Goal: Task Accomplishment & Management: Use online tool/utility

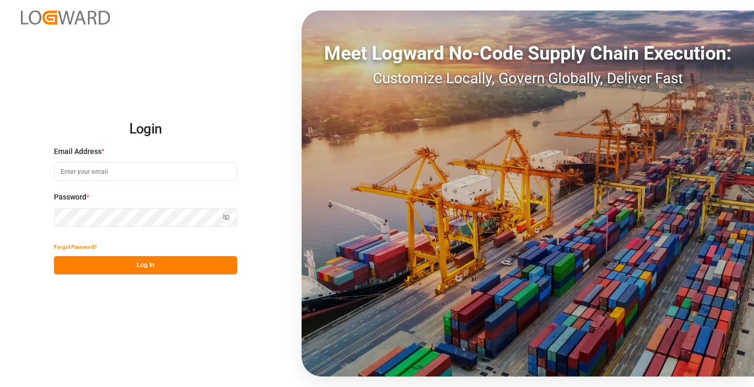
type input "[PERSON_NAME][EMAIL_ADDRESS][DOMAIN_NAME]"
click at [184, 266] on button "Log In" at bounding box center [145, 265] width 183 height 18
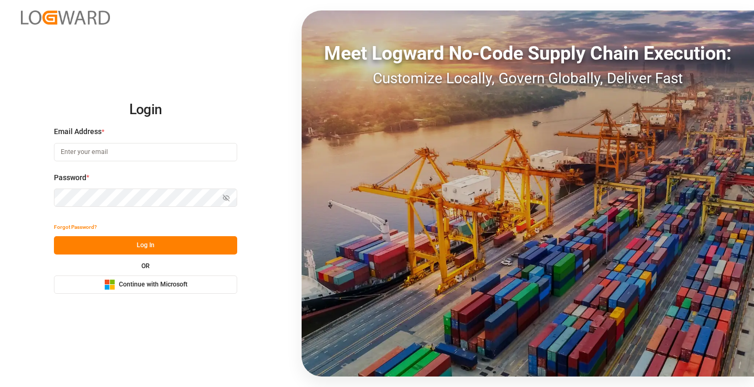
type input "[PERSON_NAME][EMAIL_ADDRESS][DOMAIN_NAME]"
click at [141, 249] on button "Log In" at bounding box center [145, 245] width 183 height 18
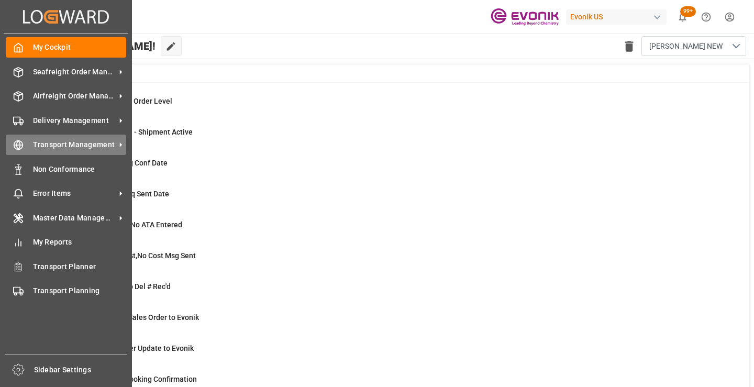
click at [16, 144] on icon at bounding box center [18, 145] width 10 height 10
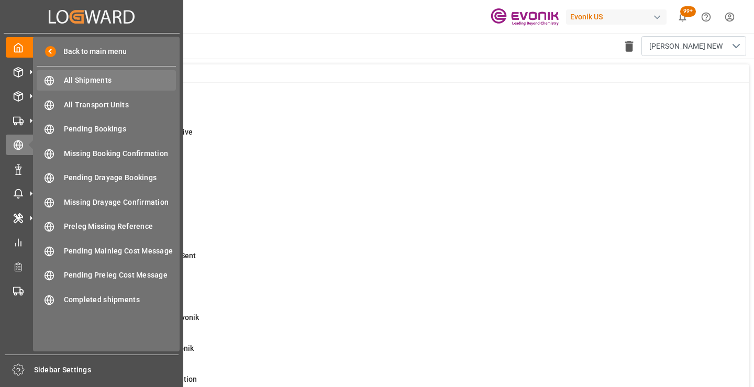
click at [102, 79] on span "All Shipments" at bounding box center [120, 80] width 113 height 11
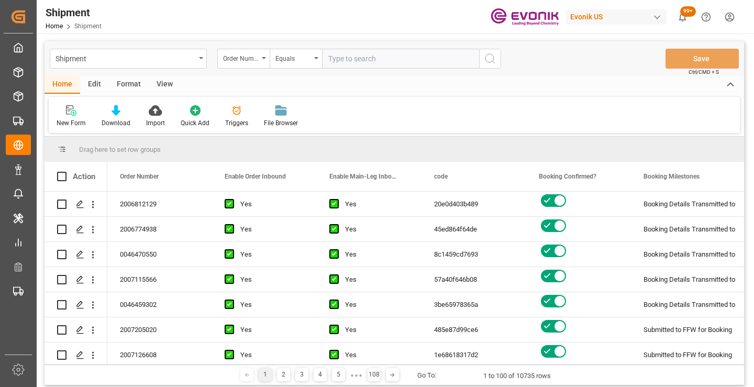
click at [129, 83] on div "Format" at bounding box center [129, 85] width 40 height 18
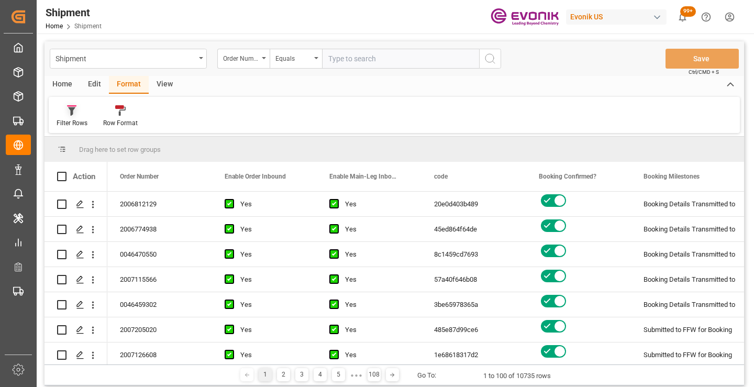
click at [72, 109] on icon at bounding box center [71, 111] width 7 height 8
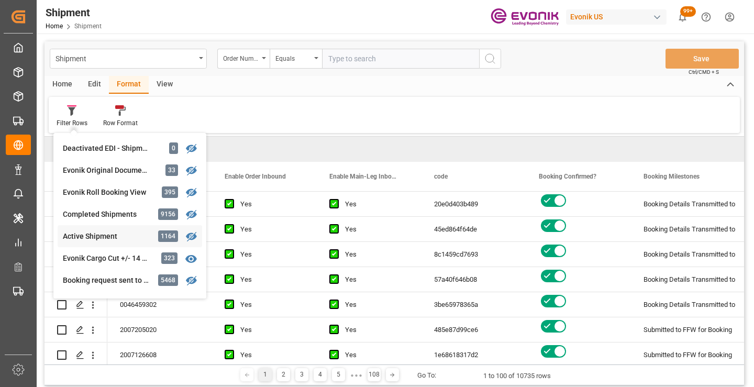
scroll to position [105, 0]
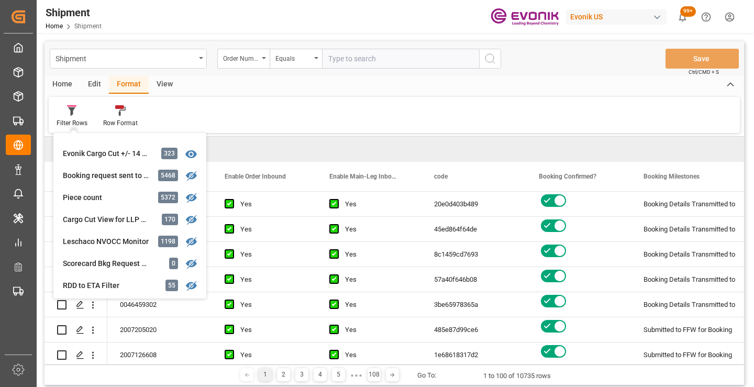
click at [255, 110] on div "Filter Rows Deactivated EDI - Shipment Active 0 Evonik Original Documents 33 Ev…" at bounding box center [394, 115] width 691 height 36
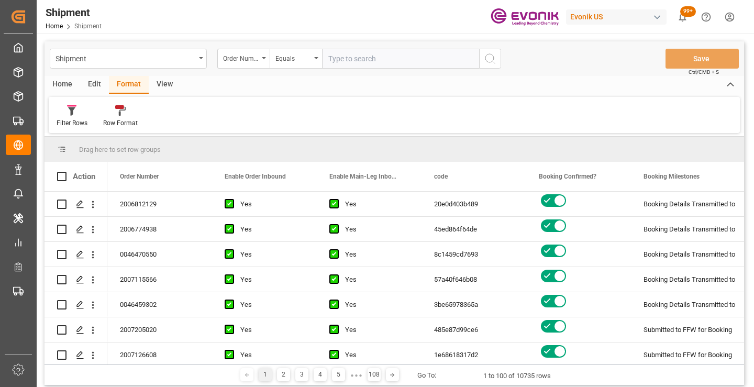
click at [63, 85] on div "Home" at bounding box center [62, 85] width 36 height 18
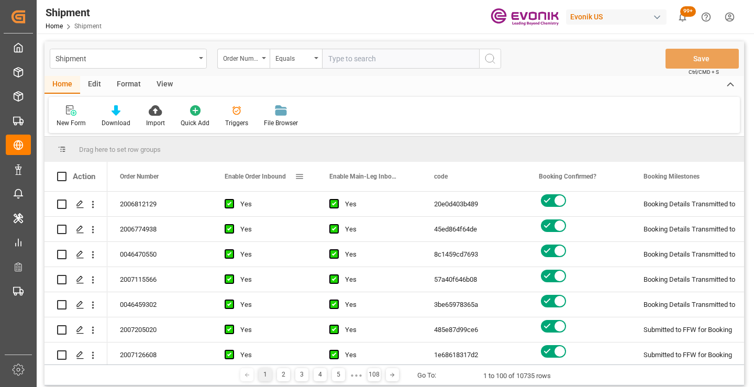
click at [302, 179] on span at bounding box center [299, 176] width 9 height 9
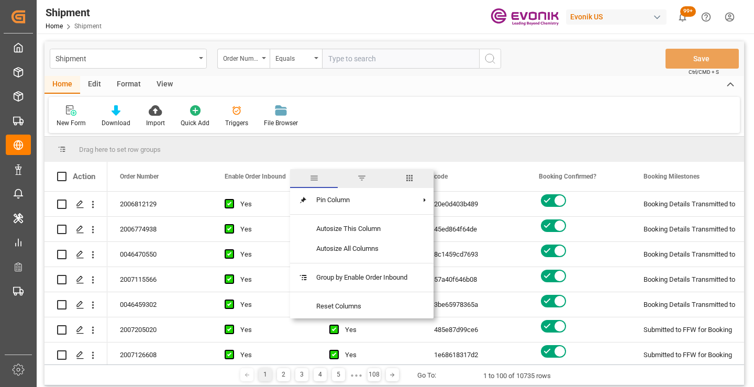
click at [413, 180] on span "columns" at bounding box center [409, 177] width 9 height 9
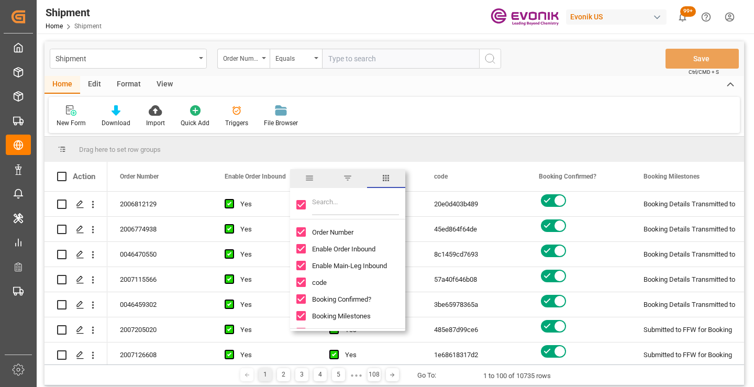
click at [320, 201] on input "Filter Columns Input" at bounding box center [355, 204] width 87 height 21
click at [303, 203] on input "Toggle Select All Columns" at bounding box center [300, 204] width 9 height 9
checkbox input "false"
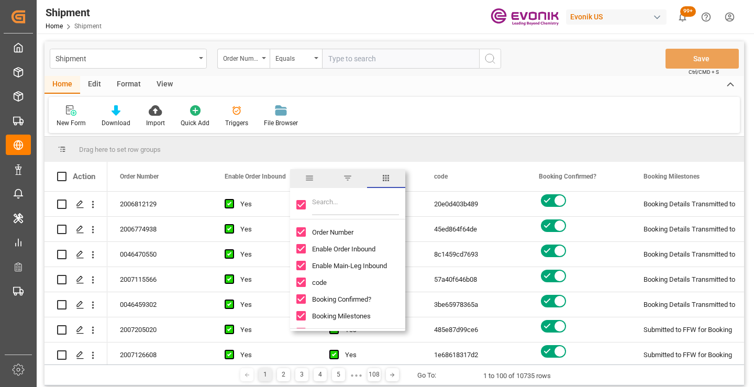
checkbox input "false"
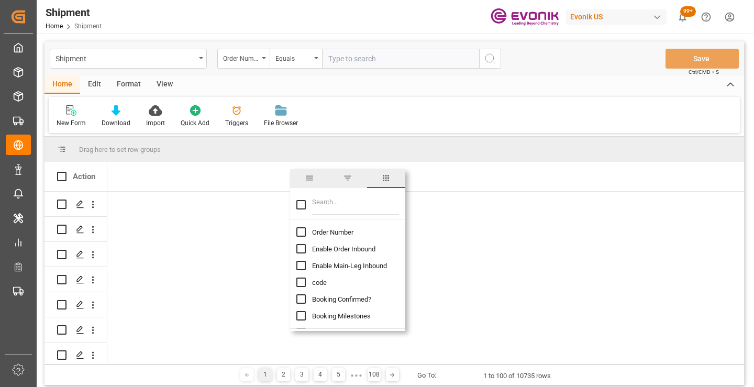
click at [322, 231] on span "Order Number" at bounding box center [332, 232] width 41 height 8
checkbox input "false"
checkbox input "true"
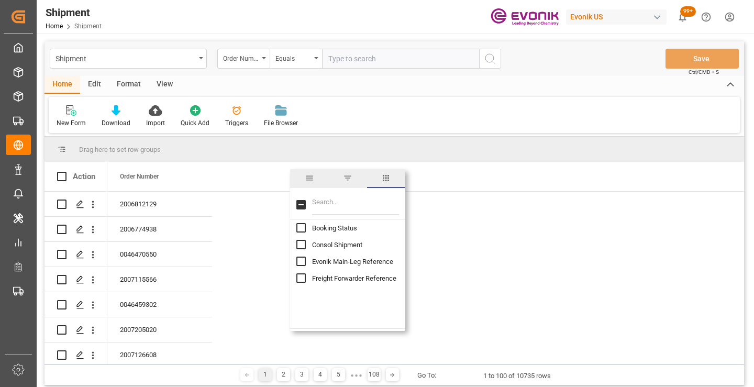
scroll to position [52, 0]
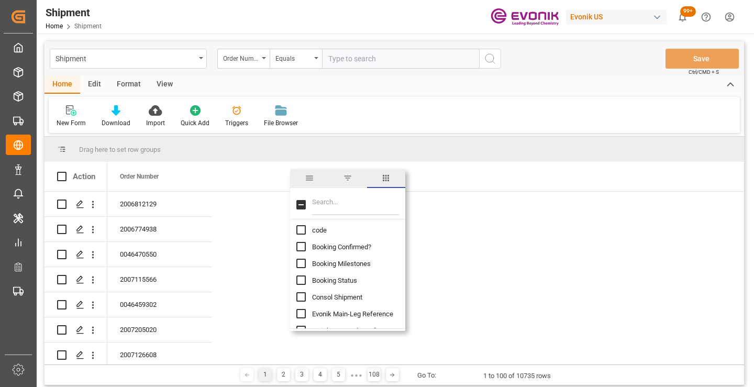
click at [337, 206] on input "Filter Columns Input" at bounding box center [355, 204] width 87 height 21
type input "book"
click at [333, 228] on span "Booking Number" at bounding box center [336, 230] width 49 height 8
checkbox input "false"
checkbox input "true"
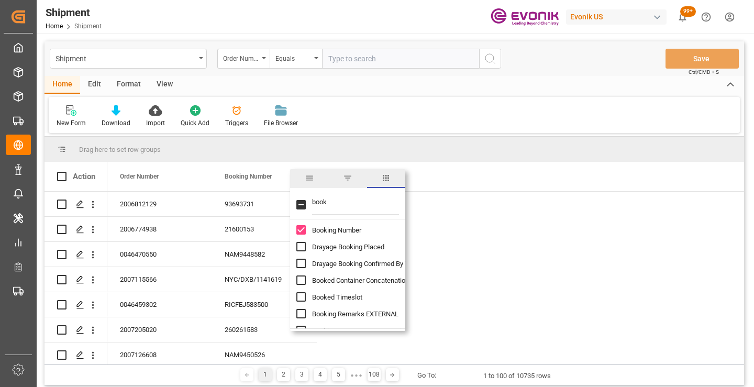
click at [320, 202] on input "book" at bounding box center [355, 204] width 87 height 21
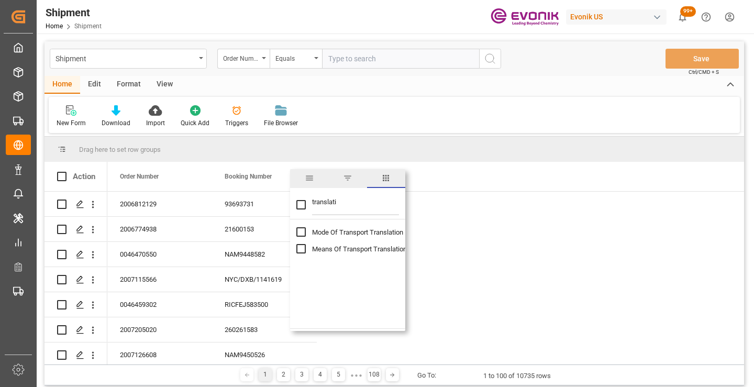
type input "translati"
click at [357, 232] on span "Mode Of Transport Translation" at bounding box center [357, 232] width 91 height 8
checkbox input "false"
checkbox input "true"
drag, startPoint x: 341, startPoint y: 202, endPoint x: 298, endPoint y: 202, distance: 42.9
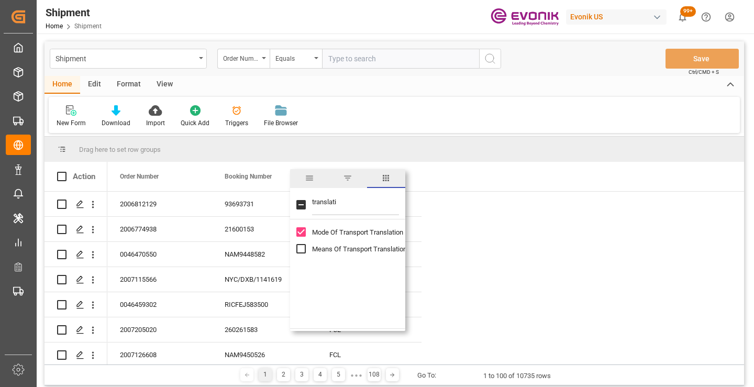
click at [298, 202] on div "translati" at bounding box center [347, 204] width 115 height 29
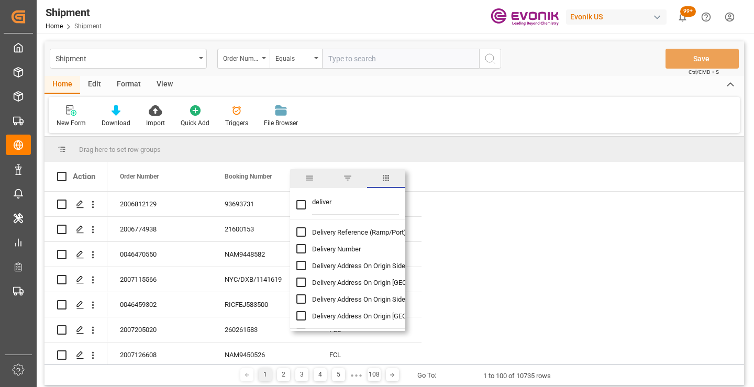
type input "deliver"
click at [322, 247] on span "Delivery Number" at bounding box center [336, 249] width 49 height 8
checkbox input "false"
checkbox input "true"
click at [329, 202] on input "deliver" at bounding box center [355, 204] width 87 height 21
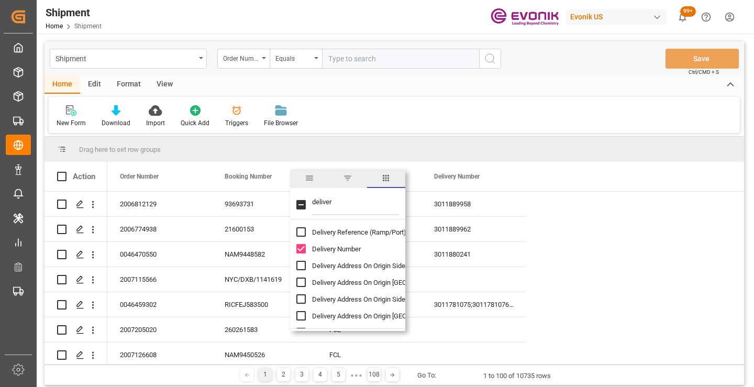
click at [329, 202] on input "deliver" at bounding box center [355, 204] width 87 height 21
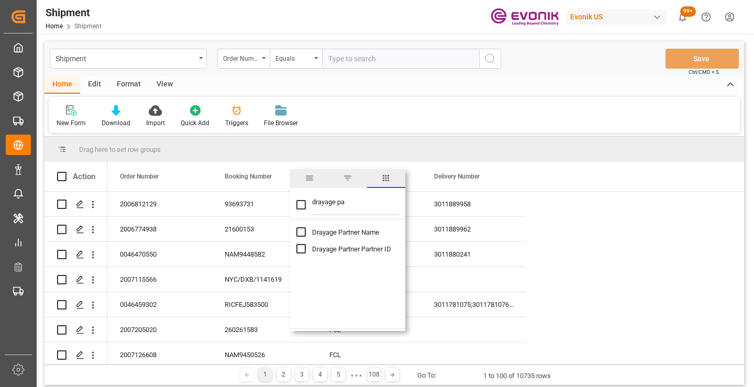
type input "drayage pa"
click at [357, 235] on span "Drayage Partner Name" at bounding box center [345, 232] width 67 height 8
checkbox input "false"
checkbox input "true"
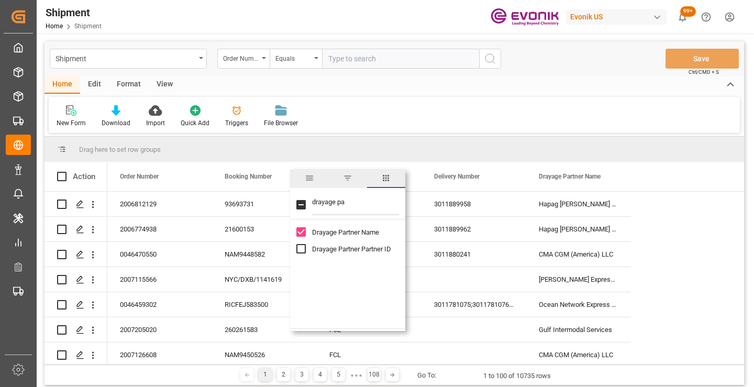
drag, startPoint x: 350, startPoint y: 203, endPoint x: 305, endPoint y: 203, distance: 45.5
click at [305, 203] on div "drayage pa" at bounding box center [347, 204] width 115 height 29
type input "cargo cuto"
click at [345, 231] on span "Cargo Cutoff Date" at bounding box center [338, 232] width 53 height 8
checkbox input "true"
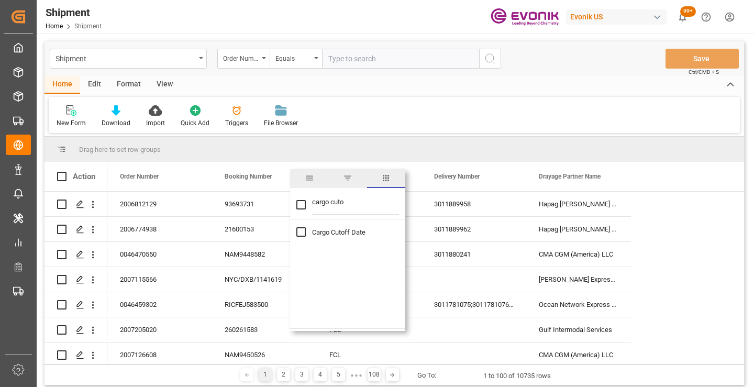
checkbox input "true"
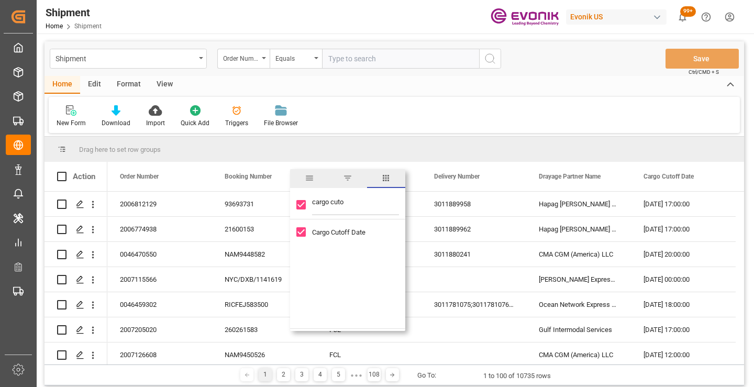
drag, startPoint x: 351, startPoint y: 204, endPoint x: 300, endPoint y: 204, distance: 50.3
click at [300, 204] on div "cargo cuto" at bounding box center [347, 204] width 115 height 29
type input "booked"
checkbox input "false"
type input "booked"
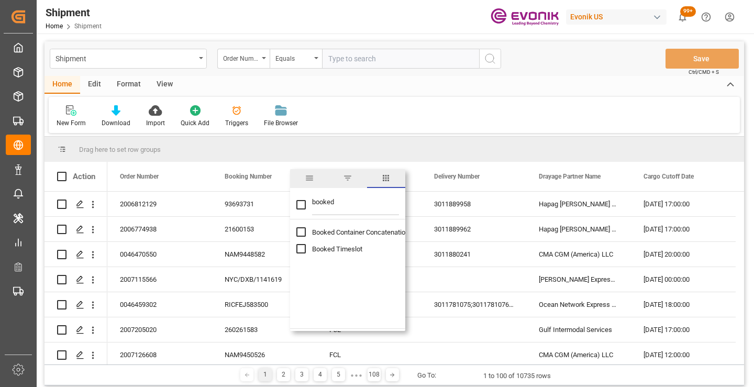
click at [339, 250] on span "Booked Timeslot" at bounding box center [337, 249] width 50 height 8
checkbox input "false"
checkbox input "true"
drag, startPoint x: 349, startPoint y: 205, endPoint x: 304, endPoint y: 205, distance: 45.0
click at [304, 205] on div "booked" at bounding box center [347, 204] width 115 height 29
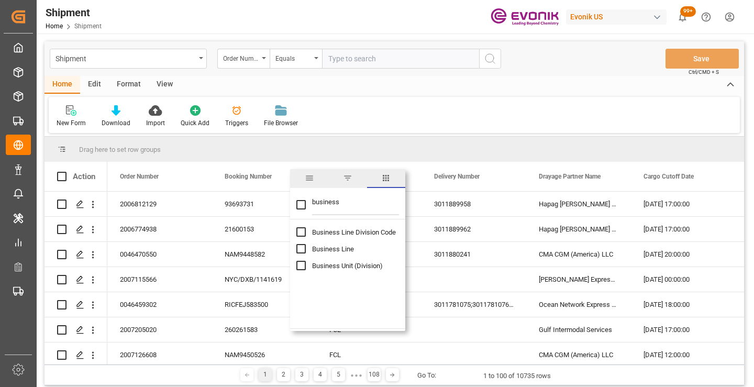
type input "business"
click at [338, 249] on span "Business Line" at bounding box center [333, 249] width 42 height 8
checkbox input "false"
checkbox input "true"
drag, startPoint x: 348, startPoint y: 203, endPoint x: 298, endPoint y: 203, distance: 49.7
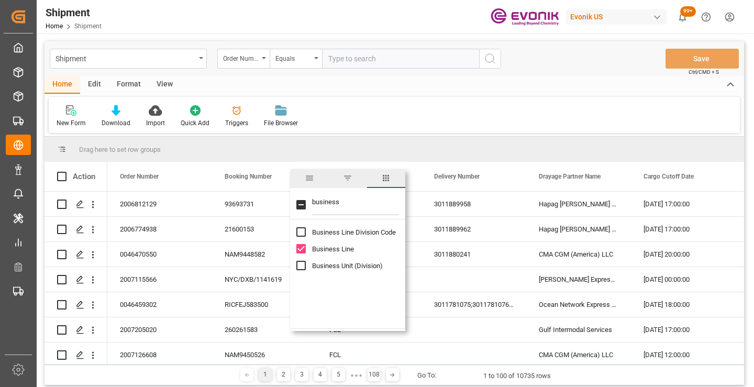
click at [298, 203] on div "business" at bounding box center [347, 204] width 115 height 29
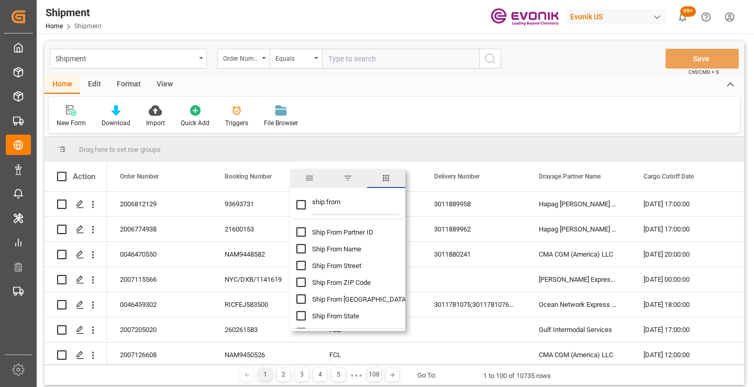
type input "ship from"
click at [346, 233] on span "Ship From Partner ID" at bounding box center [342, 232] width 61 height 8
checkbox input "false"
checkbox input "true"
drag, startPoint x: 354, startPoint y: 206, endPoint x: 296, endPoint y: 206, distance: 57.6
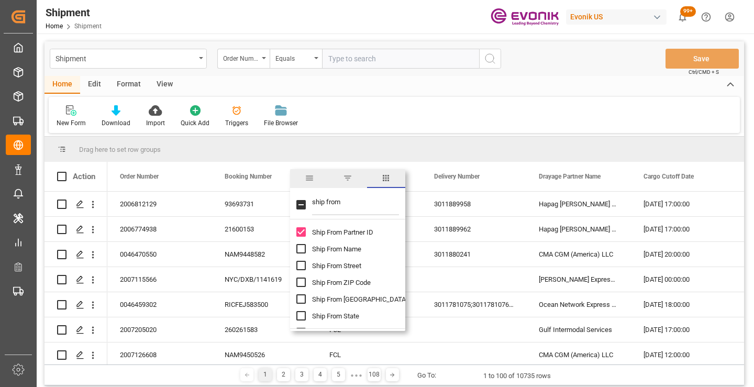
click at [296, 206] on div "ship from" at bounding box center [347, 204] width 115 height 29
click at [341, 250] on span "Ship From Name" at bounding box center [336, 249] width 49 height 8
checkbox input "true"
click at [343, 298] on span "Ship From [GEOGRAPHIC_DATA]" at bounding box center [359, 299] width 95 height 8
checkbox input "true"
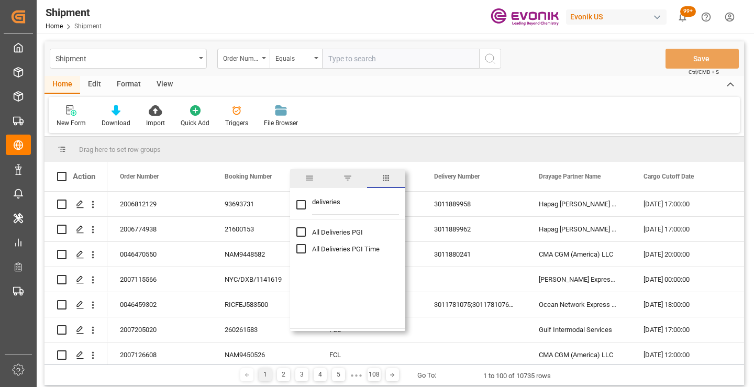
type input "deliveries"
click at [342, 232] on span "All Deliveries PGI" at bounding box center [337, 232] width 51 height 8
checkbox input "false"
checkbox input "true"
click at [345, 249] on span "All Deliveries PGI Time" at bounding box center [346, 249] width 68 height 8
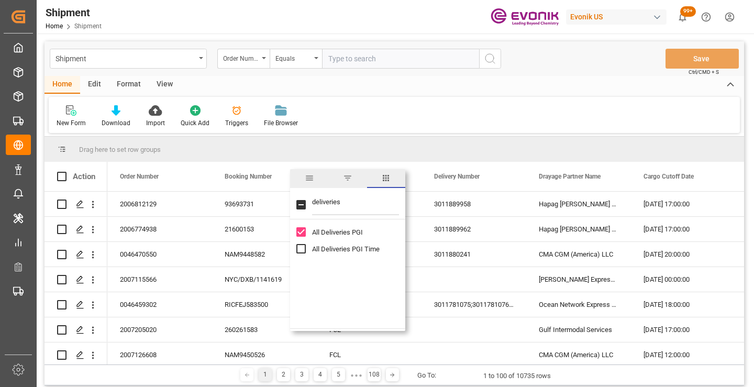
checkbox input "true"
click at [405, 92] on div "Home Edit Format View" at bounding box center [393, 85] width 699 height 18
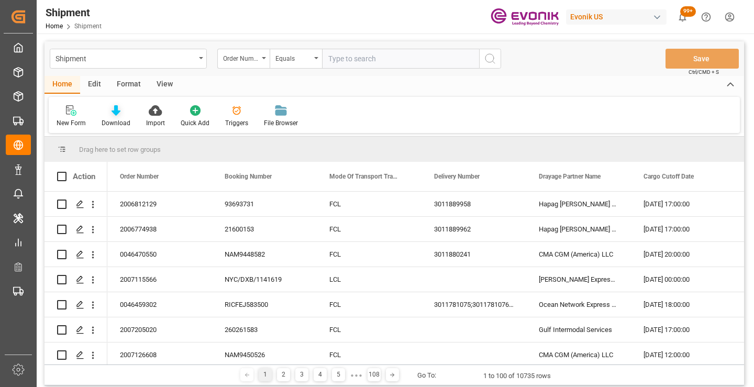
click at [113, 108] on icon at bounding box center [116, 110] width 9 height 10
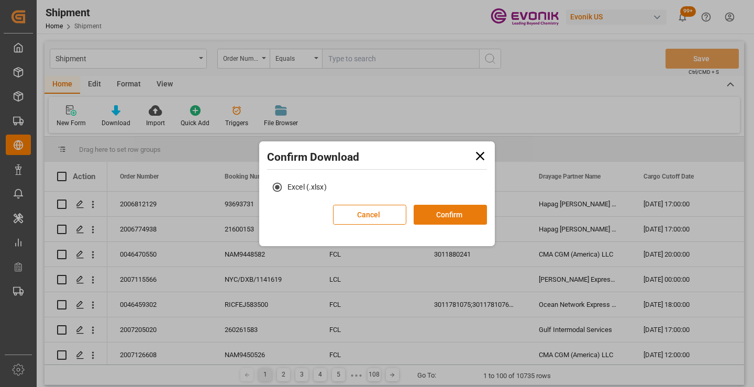
click at [442, 214] on button "Confirm" at bounding box center [450, 215] width 73 height 20
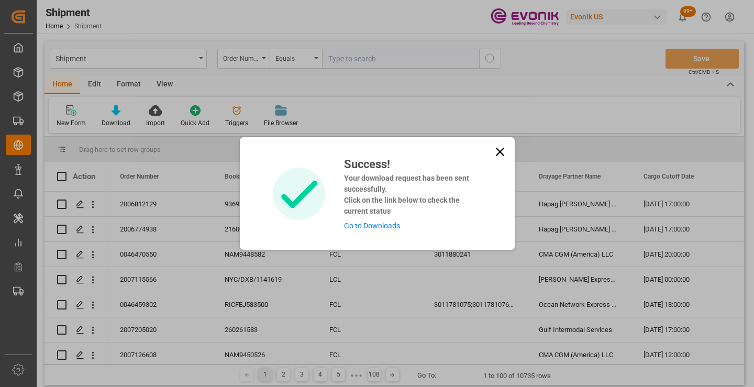
click at [374, 224] on link "Go to Downloads" at bounding box center [372, 225] width 56 height 8
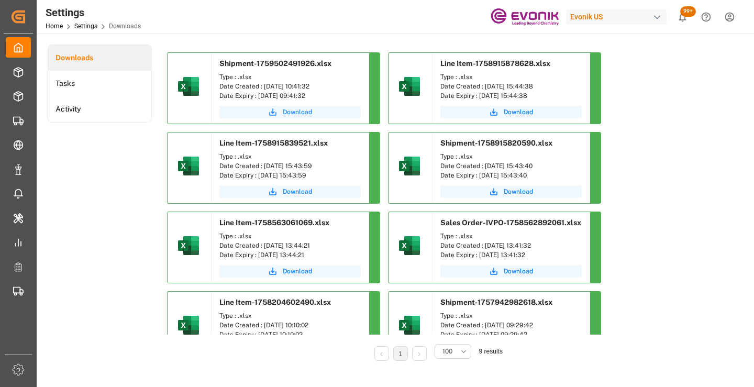
click at [280, 113] on button "Download" at bounding box center [289, 112] width 141 height 13
